Goal: Information Seeking & Learning: Learn about a topic

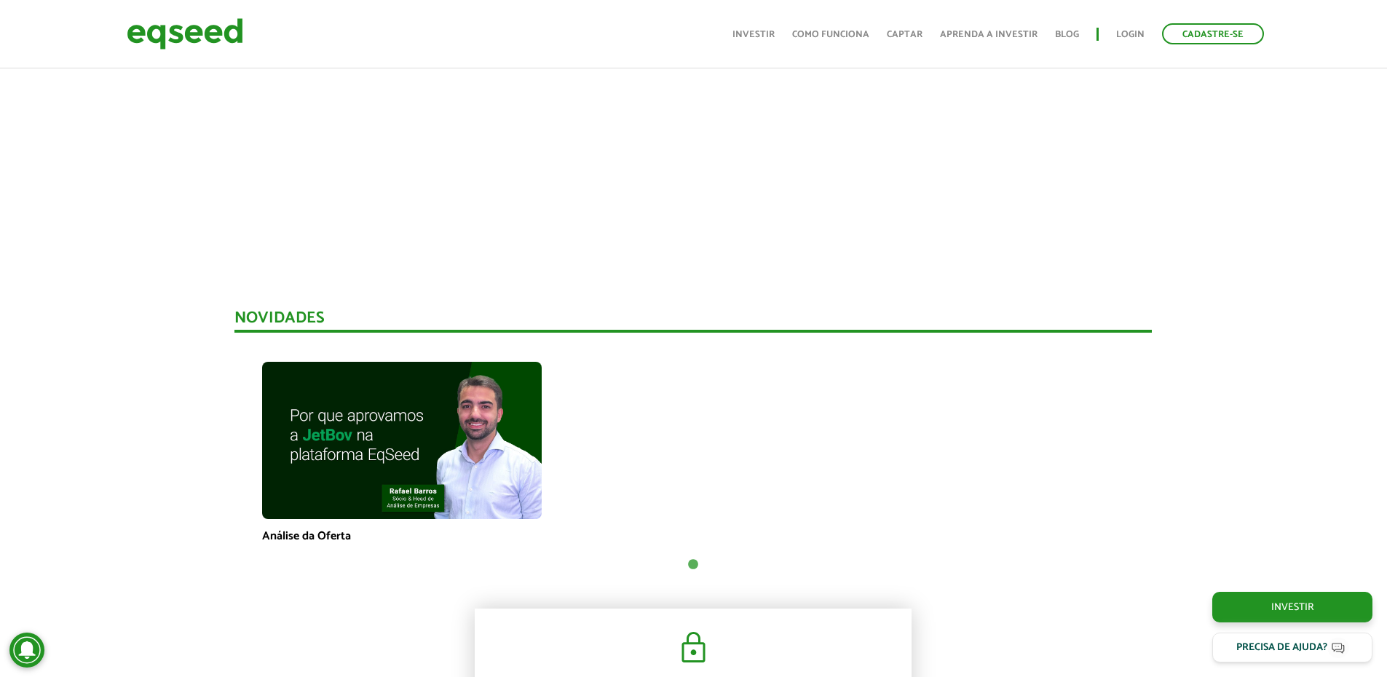
click at [75, 132] on div at bounding box center [693, 3] width 1387 height 496
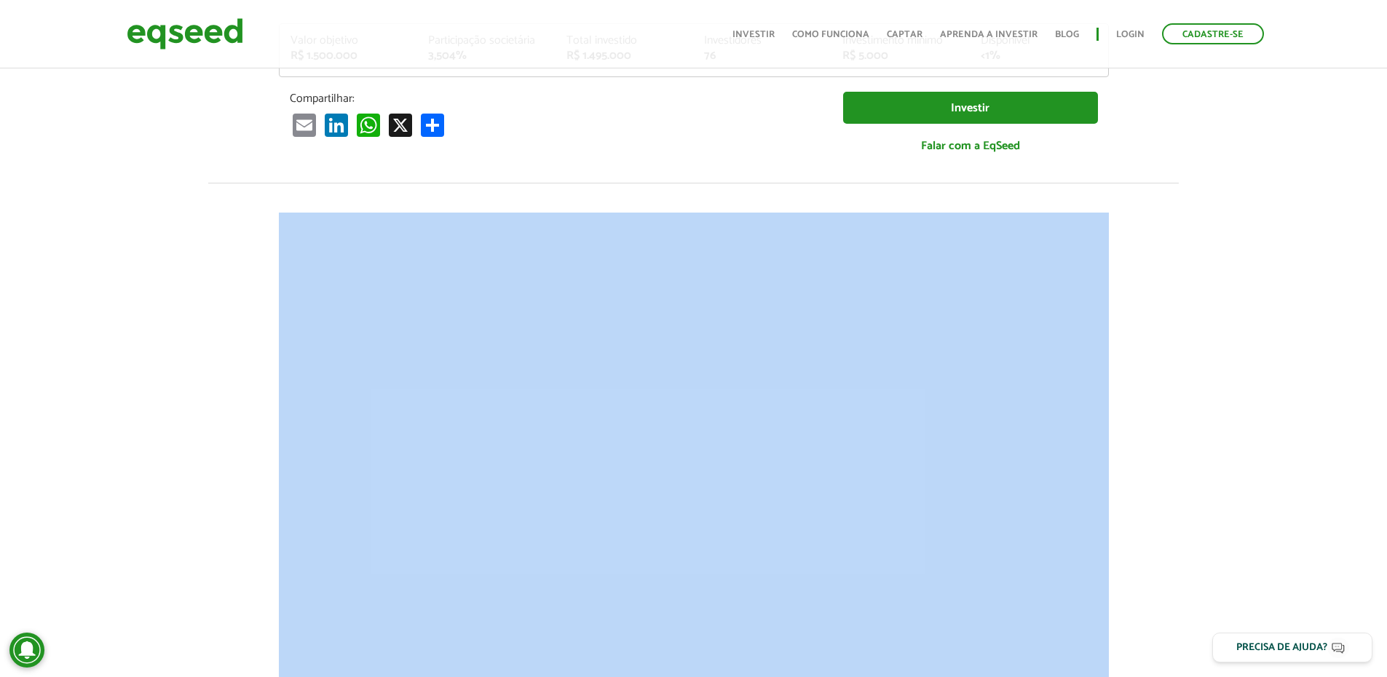
click at [75, 132] on article "JetBov Plataforma Digital de Gestão para Pecuária de Corte Rodada garantida Enc…" at bounding box center [693, 197] width 1387 height 966
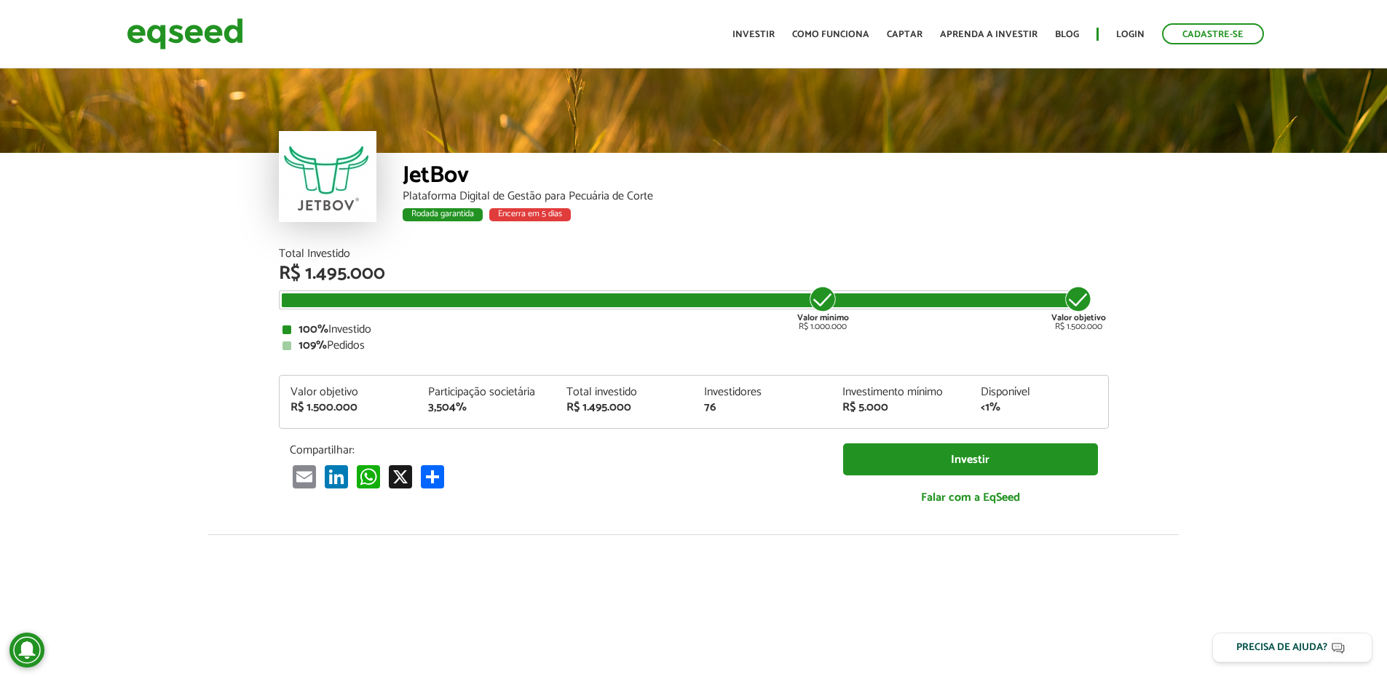
click at [98, 245] on div "JetBov Plataforma Digital de Gestão para Pecuária de Corte Rodada garantida Enc…" at bounding box center [693, 157] width 1387 height 183
